Goal: Task Accomplishment & Management: Complete application form

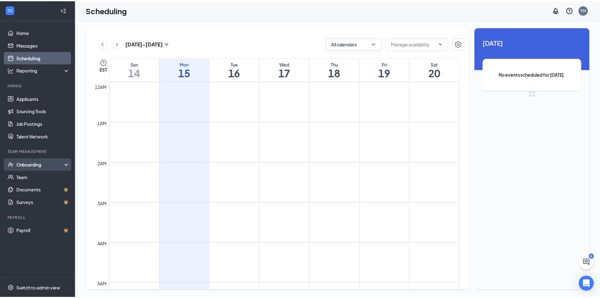
scroll to position [310, 0]
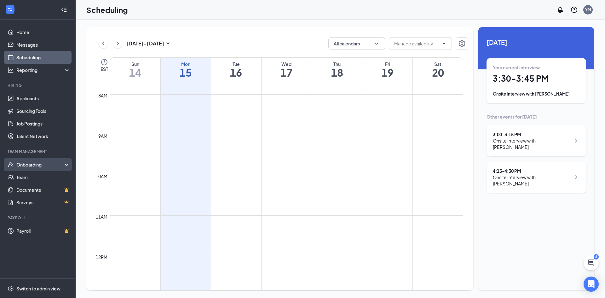
click at [44, 171] on div "Onboarding" at bounding box center [38, 164] width 76 height 13
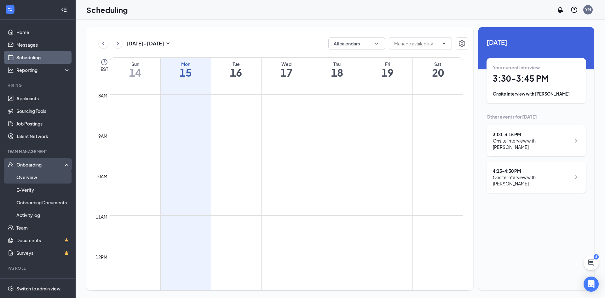
click at [41, 173] on link "Overview" at bounding box center [43, 177] width 54 height 13
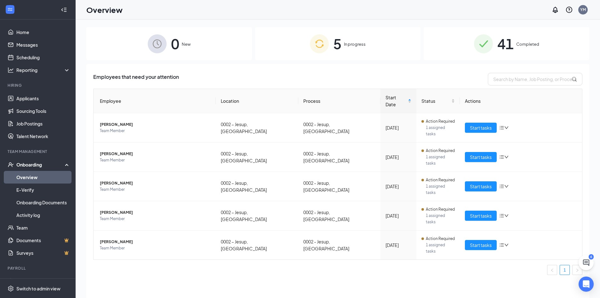
click at [290, 46] on div "5 In progress" at bounding box center [338, 43] width 166 height 33
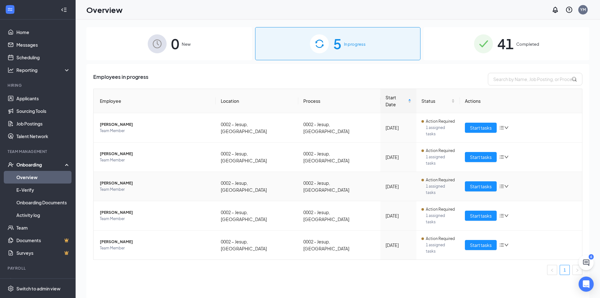
click at [507, 185] on icon "down" at bounding box center [507, 186] width 4 height 3
click at [514, 206] on div "Remove from onboarding" at bounding box center [538, 204] width 68 height 6
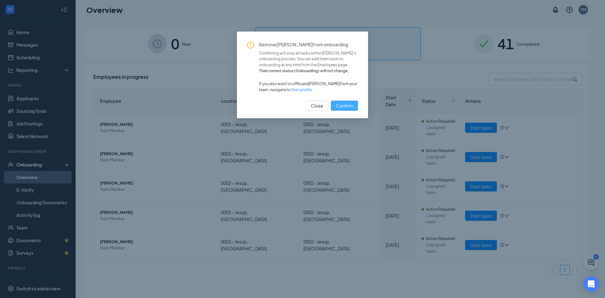
click at [351, 107] on span "Confirm" at bounding box center [344, 105] width 17 height 7
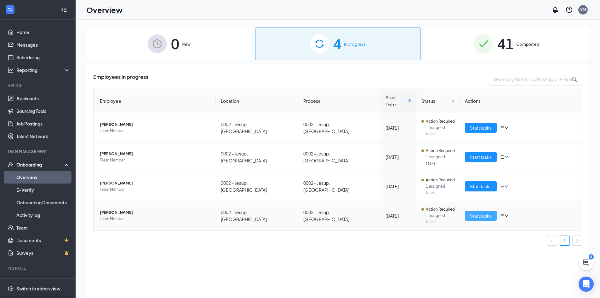
click at [486, 212] on span "Start tasks" at bounding box center [481, 215] width 22 height 7
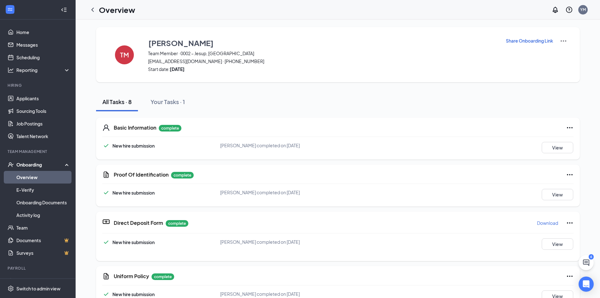
scroll to position [63, 0]
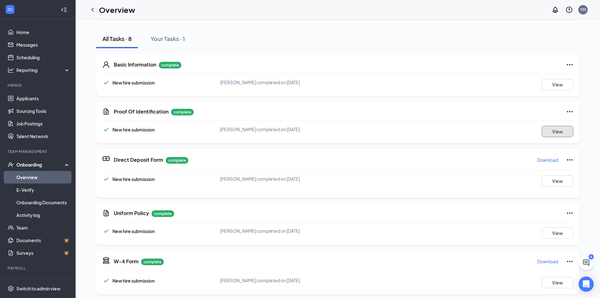
click at [551, 134] on button "View" at bounding box center [558, 131] width 32 height 11
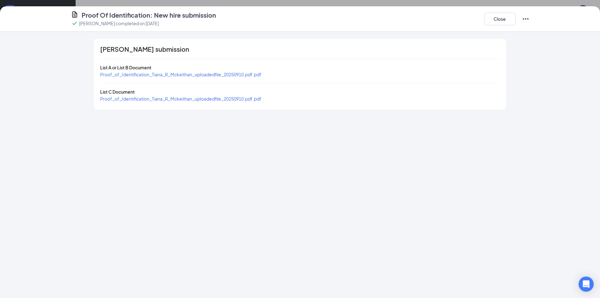
click at [205, 75] on span "Proof_of_Identification_Tiana_R_Mckeithan_uploadedfile_20250910.pdf.pdf" at bounding box center [180, 75] width 161 height 6
click at [184, 99] on span "Proof_of_Identification_Tiana_R_Mckeithan_uploadedfile_20250910.pdf.pdf" at bounding box center [180, 99] width 161 height 6
click at [495, 17] on button "Close" at bounding box center [500, 19] width 32 height 13
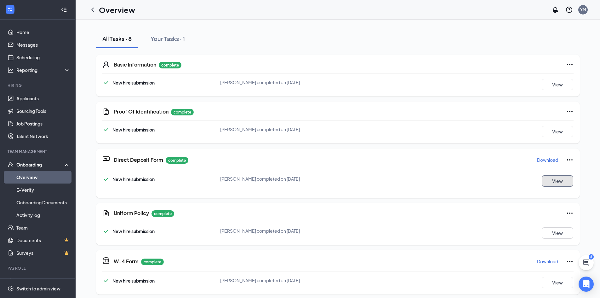
click at [559, 181] on button "View" at bounding box center [558, 180] width 32 height 11
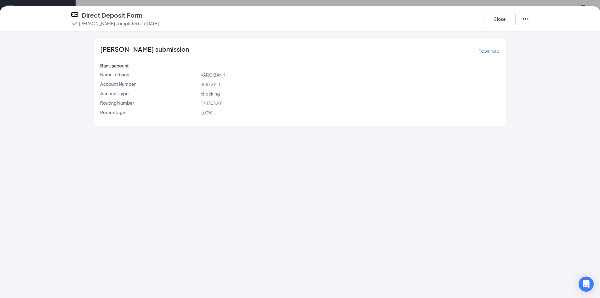
scroll to position [63, 0]
drag, startPoint x: 492, startPoint y: 17, endPoint x: 489, endPoint y: 19, distance: 3.8
click at [493, 17] on button "Close" at bounding box center [500, 19] width 32 height 13
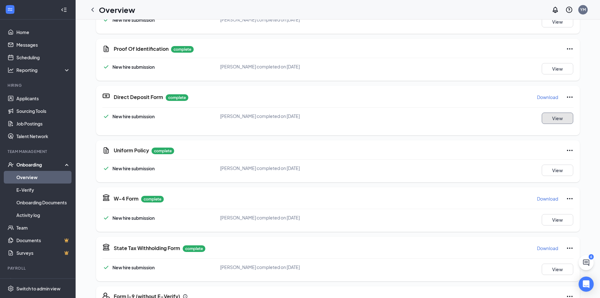
scroll to position [157, 0]
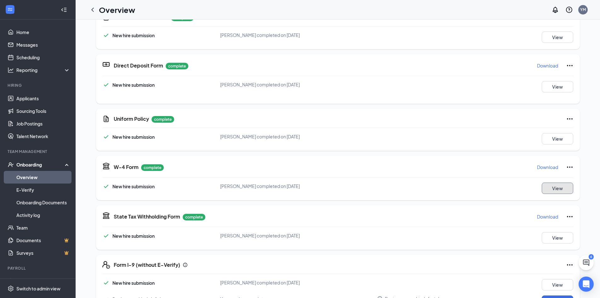
click at [549, 187] on button "View" at bounding box center [558, 187] width 32 height 11
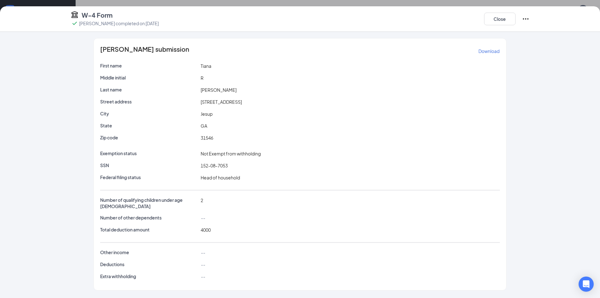
scroll to position [157, 0]
drag, startPoint x: 499, startPoint y: 19, endPoint x: 496, endPoint y: 38, distance: 19.5
click at [500, 19] on button "Close" at bounding box center [500, 19] width 32 height 13
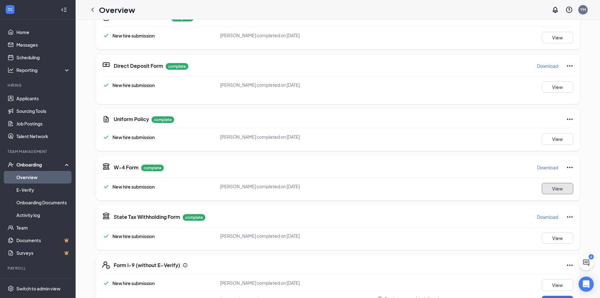
scroll to position [165, 0]
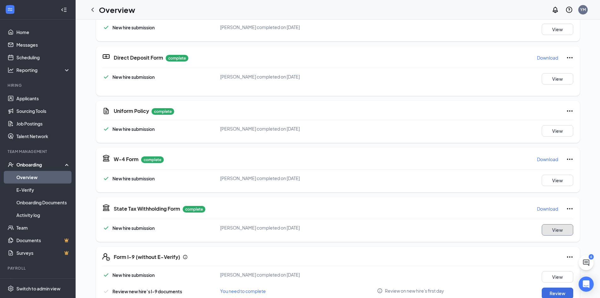
click at [546, 228] on button "View" at bounding box center [558, 229] width 32 height 11
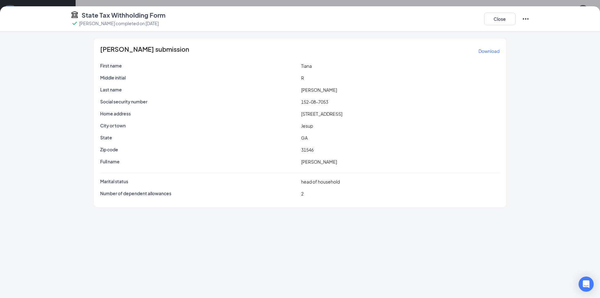
scroll to position [164, 0]
click at [497, 15] on button "Close" at bounding box center [500, 19] width 32 height 13
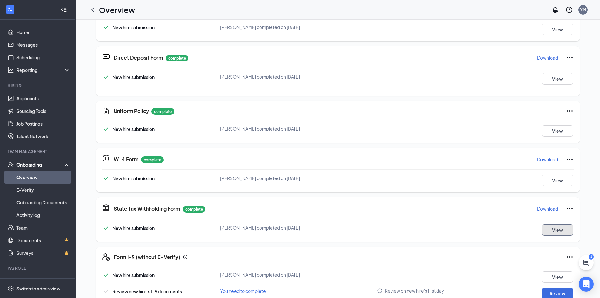
scroll to position [95, 0]
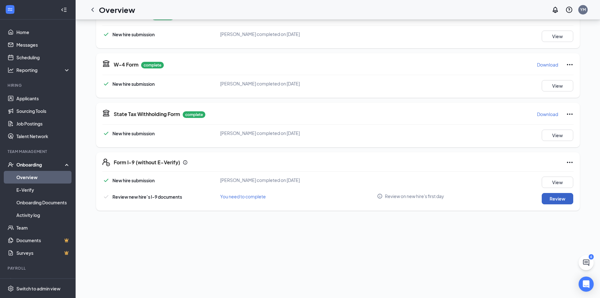
click at [549, 200] on button "Review" at bounding box center [558, 198] width 32 height 11
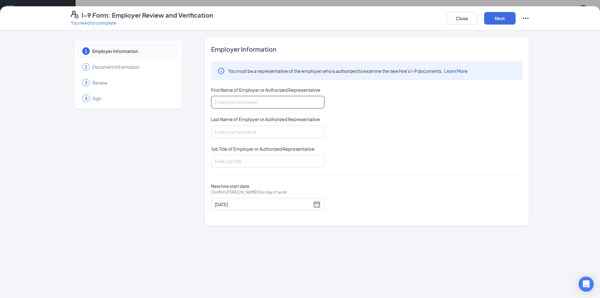
click at [242, 102] on input "First Name of Employer or Authorized Representative" at bounding box center [267, 102] width 113 height 13
type input "[PERSON_NAME]"
click at [240, 159] on input "Job Title of Employer or Authorized Representative" at bounding box center [267, 161] width 113 height 13
type input "Owner"
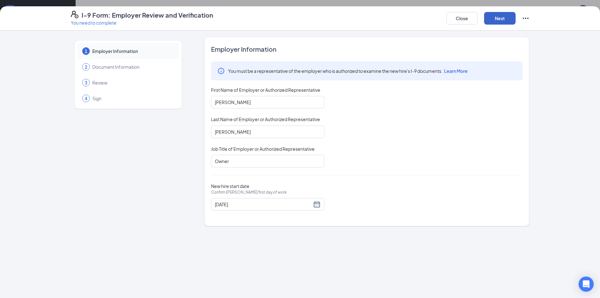
click at [499, 20] on button "Next" at bounding box center [500, 18] width 32 height 13
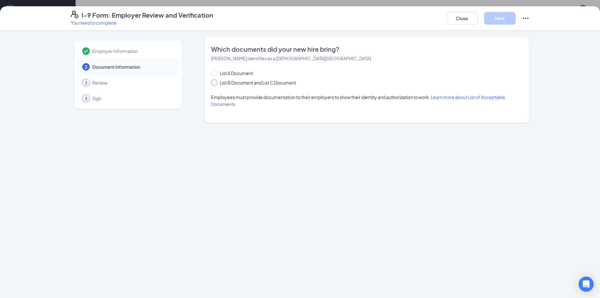
click at [213, 82] on input "List B Document and List C Document" at bounding box center [213, 81] width 4 height 4
radio input "true"
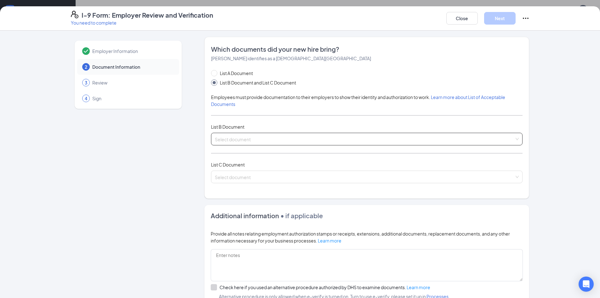
click at [236, 141] on input "search" at bounding box center [365, 137] width 300 height 9
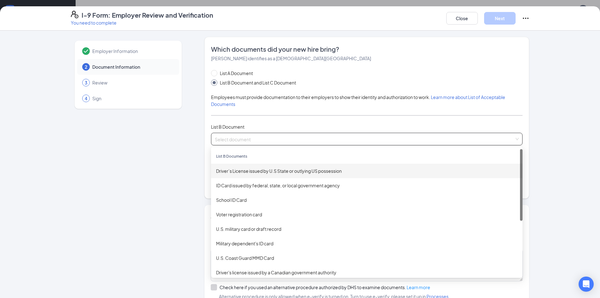
click at [247, 169] on div "Driver’s License issued by U.S State or outlying US possession" at bounding box center [367, 170] width 302 height 7
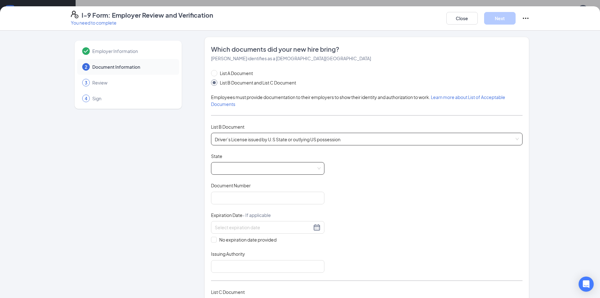
click at [236, 170] on span at bounding box center [268, 168] width 106 height 12
click at [229, 171] on span at bounding box center [268, 168] width 106 height 12
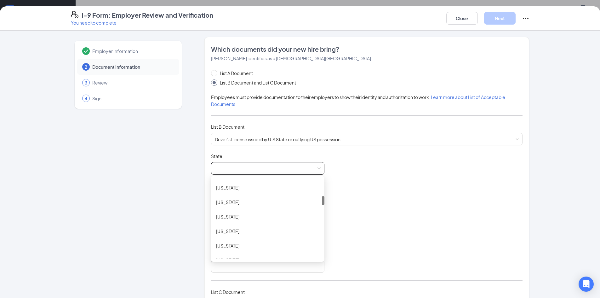
scroll to position [126, 0]
click at [222, 221] on div "[US_STATE]" at bounding box center [267, 219] width 103 height 7
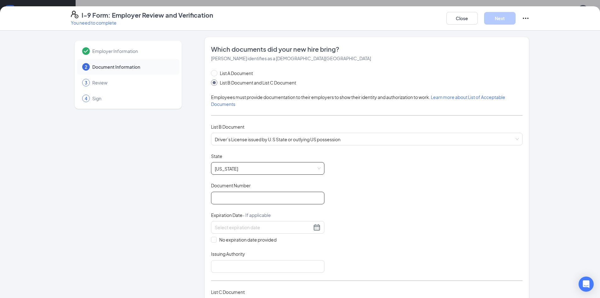
click at [254, 201] on input "Document Number" at bounding box center [267, 198] width 113 height 13
type input "071179494"
click at [217, 225] on input at bounding box center [263, 227] width 97 height 7
type input "[DATE]"
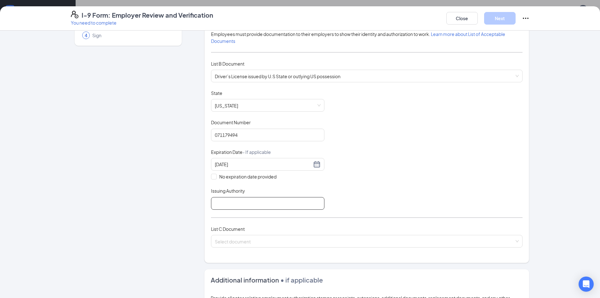
click at [224, 202] on input "Issuing Authority" at bounding box center [267, 203] width 113 height 13
type input "DDS"
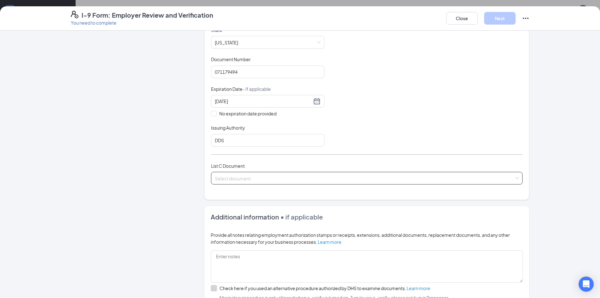
click at [223, 176] on input "search" at bounding box center [365, 176] width 300 height 9
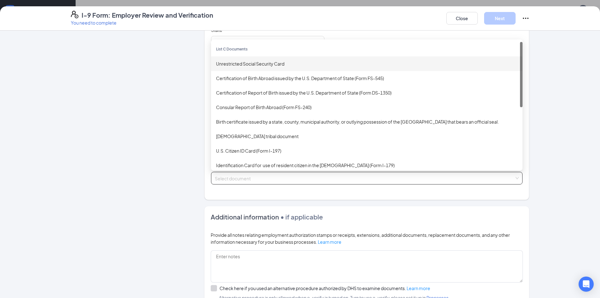
click at [232, 65] on div "Unrestricted Social Security Card" at bounding box center [367, 63] width 302 height 7
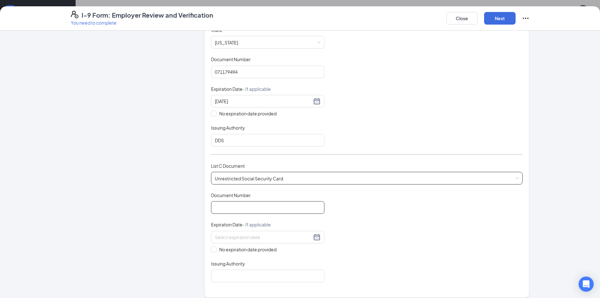
click at [233, 208] on input "Document Number" at bounding box center [267, 207] width 113 height 13
type input "152087053"
click at [213, 249] on span at bounding box center [214, 249] width 6 height 6
click at [213, 249] on input "No expiration date provided" at bounding box center [213, 248] width 4 height 4
checkbox input "true"
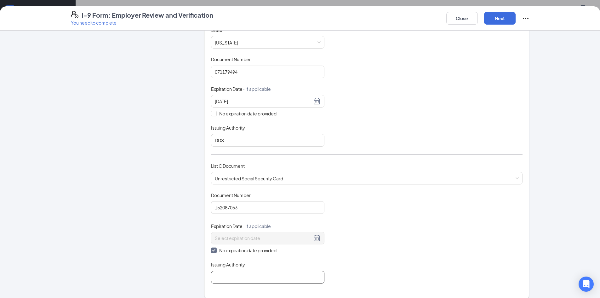
click at [218, 276] on input "Issuing Authority" at bounding box center [267, 277] width 113 height 13
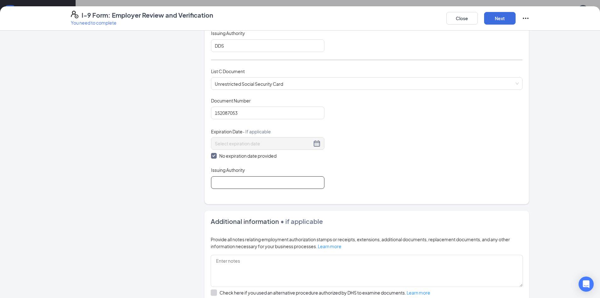
scroll to position [252, 0]
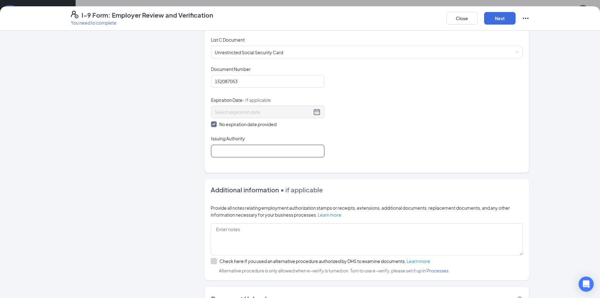
click at [223, 152] on input "Issuing Authority" at bounding box center [267, 151] width 113 height 13
type input "Social Security Administration"
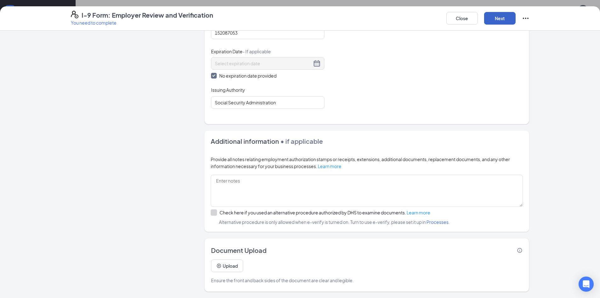
click at [501, 19] on button "Next" at bounding box center [500, 18] width 32 height 13
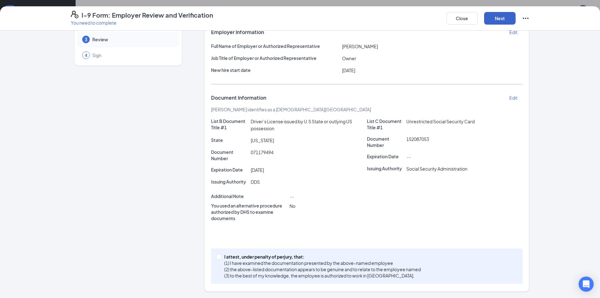
scroll to position [43, 0]
click at [216, 258] on input "I attest, under penalty of [PERSON_NAME], that: (1) I have examined the documen…" at bounding box center [218, 256] width 4 height 4
checkbox input "true"
click at [499, 19] on button "Next" at bounding box center [500, 18] width 32 height 13
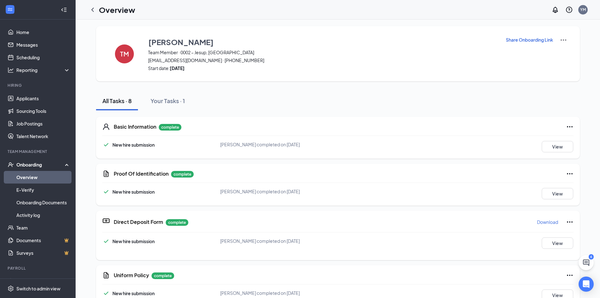
scroll to position [0, 0]
